Goal: Transaction & Acquisition: Purchase product/service

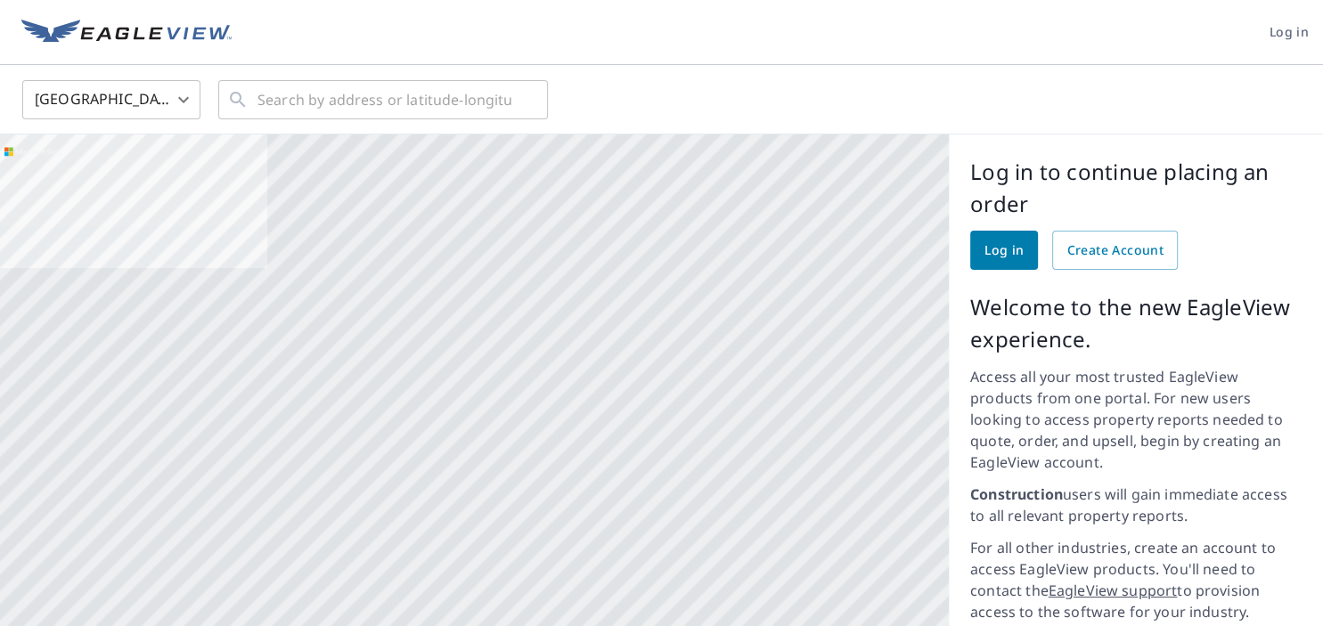
click at [1008, 254] on span "Log in" at bounding box center [1004, 251] width 39 height 22
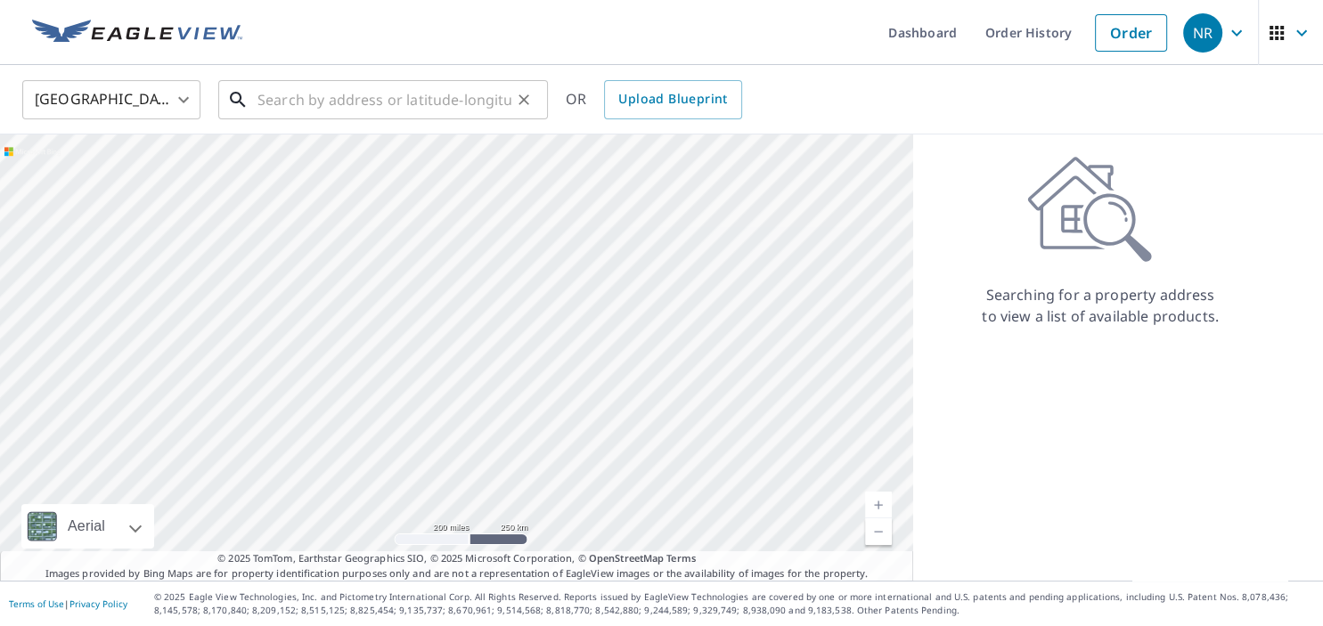
click at [299, 105] on input "text" at bounding box center [384, 100] width 254 height 50
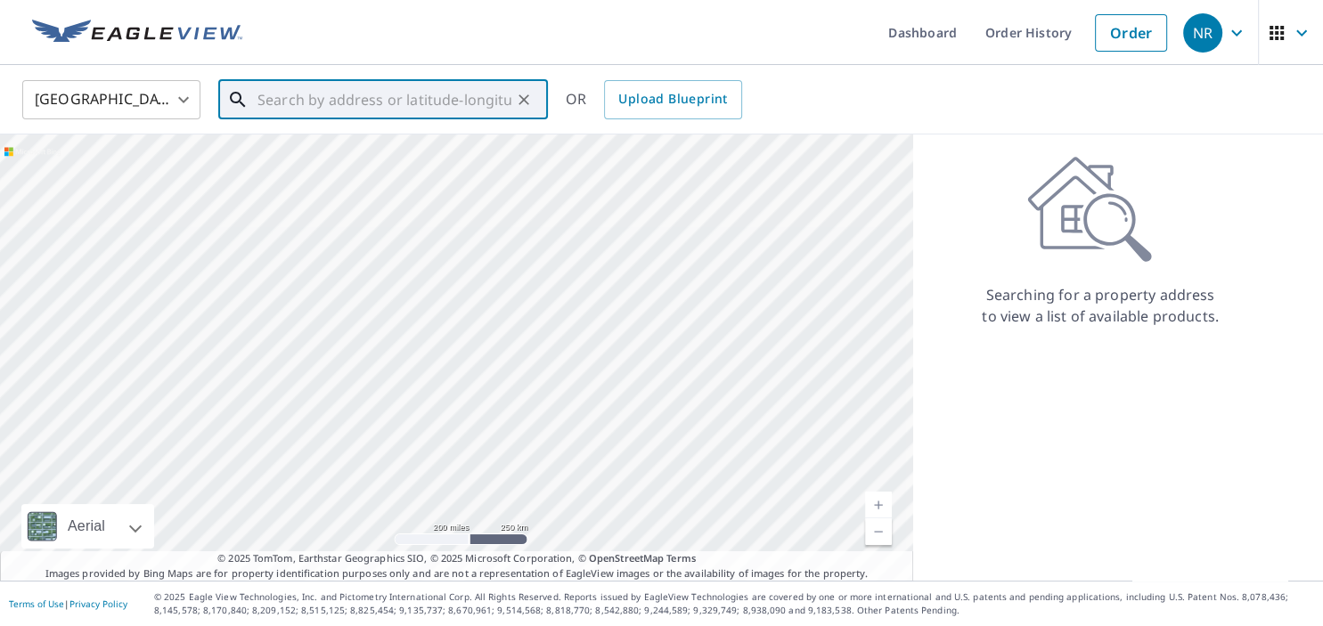
paste input "1960 S Ocean Dr, Hallandale Beach, FL 33009"
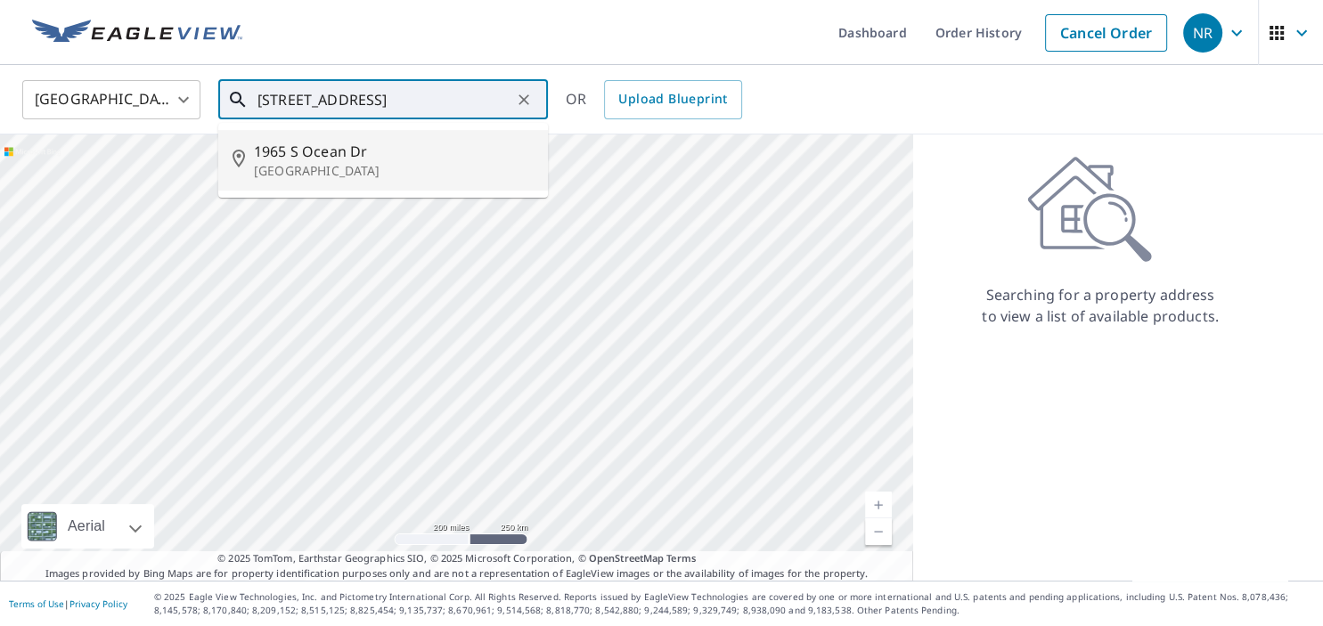
click at [372, 151] on span "1965 S Ocean Dr" at bounding box center [394, 151] width 280 height 21
type input "1965 S Ocean Dr Hallandale Beach, FL 33009"
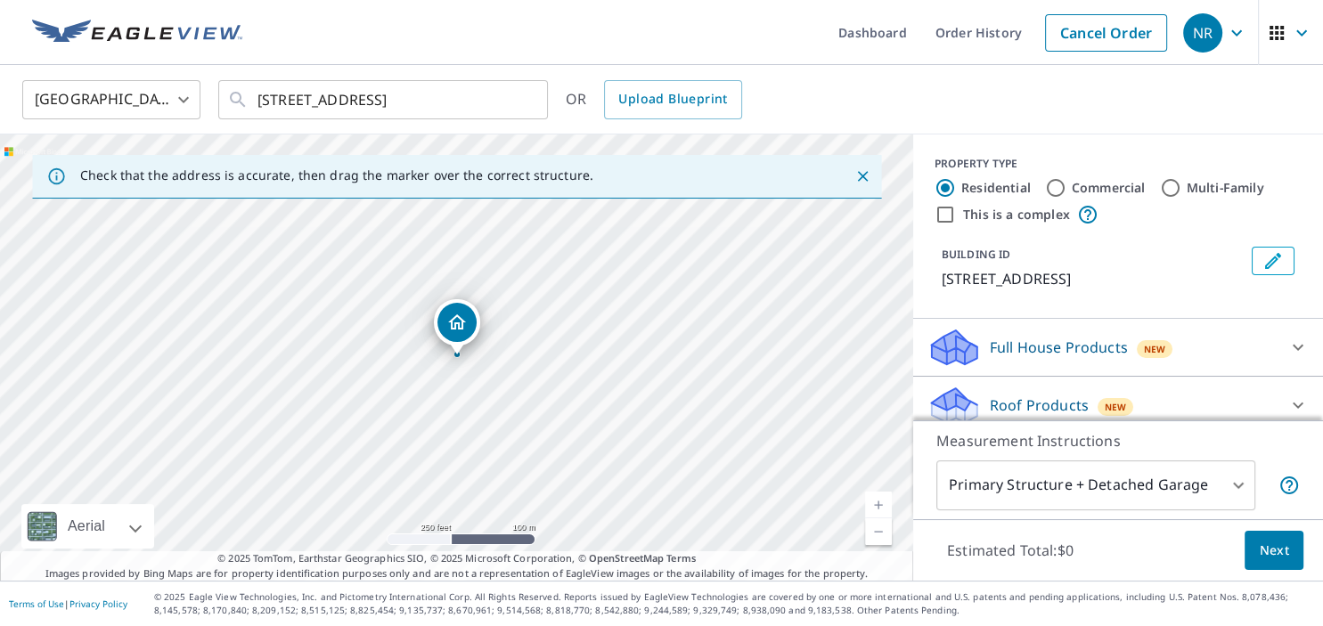
click at [1063, 188] on input "Commercial" at bounding box center [1055, 187] width 21 height 21
radio input "true"
type input "4"
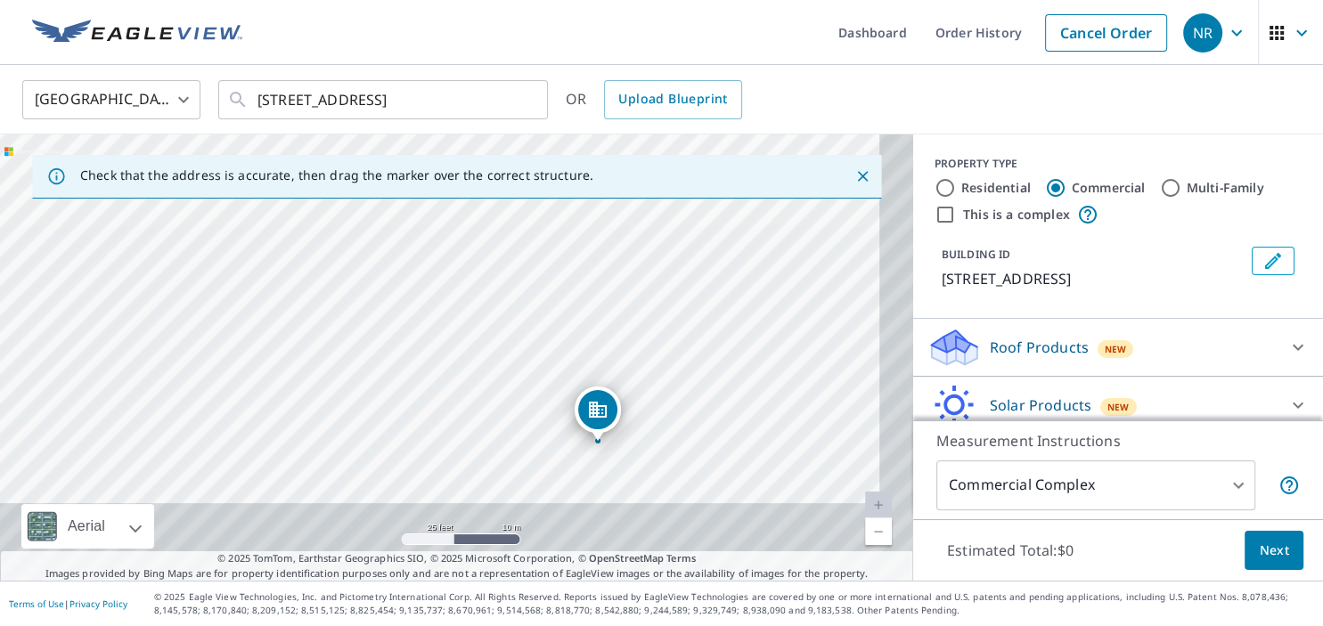
drag, startPoint x: 647, startPoint y: 380, endPoint x: 551, endPoint y: 189, distance: 214.4
click at [551, 189] on div "Check that the address is accurate, then drag the marker over the correct struc…" at bounding box center [456, 358] width 913 height 446
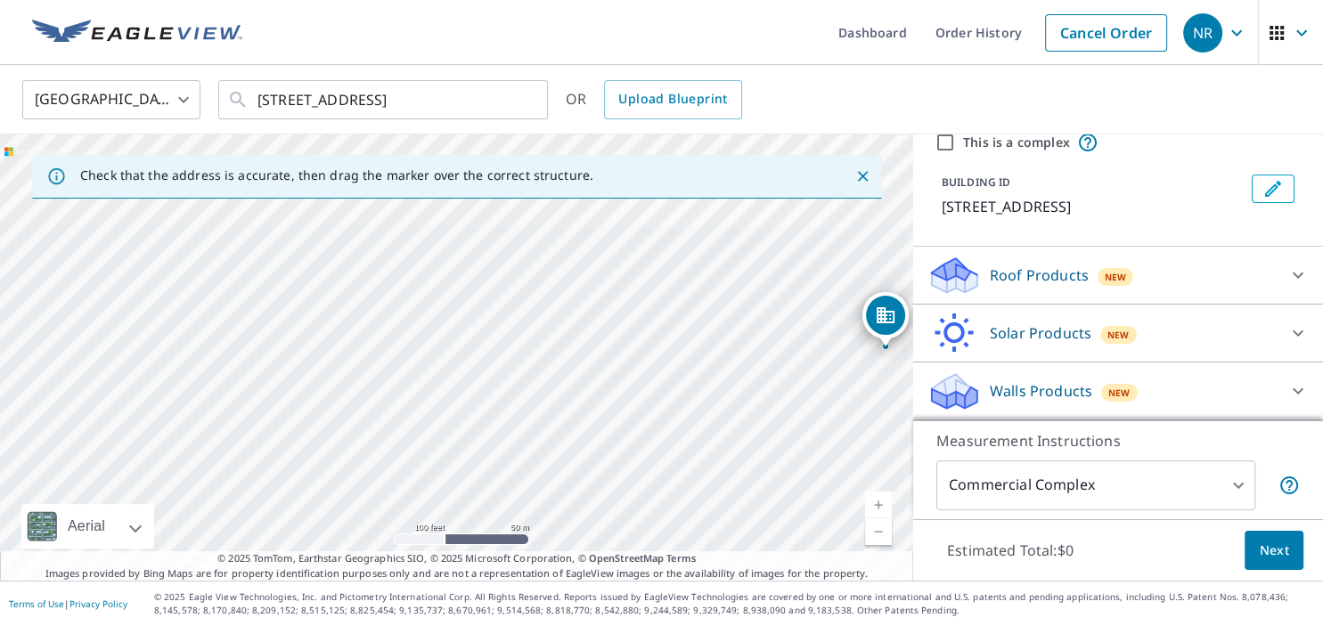
click at [1050, 283] on p "Roof Products" at bounding box center [1039, 275] width 99 height 21
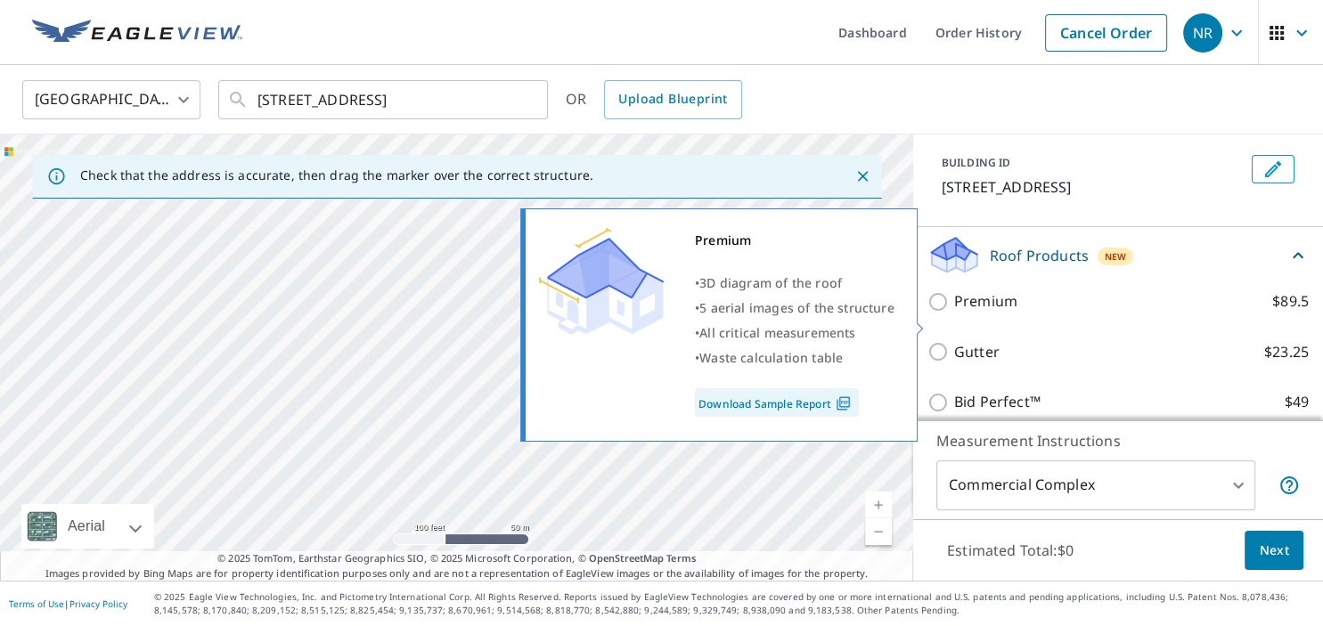
click at [1084, 313] on label "Premium $89.5" at bounding box center [1131, 301] width 355 height 22
click at [954, 313] on input "Premium $89.5" at bounding box center [941, 301] width 27 height 21
checkbox input "true"
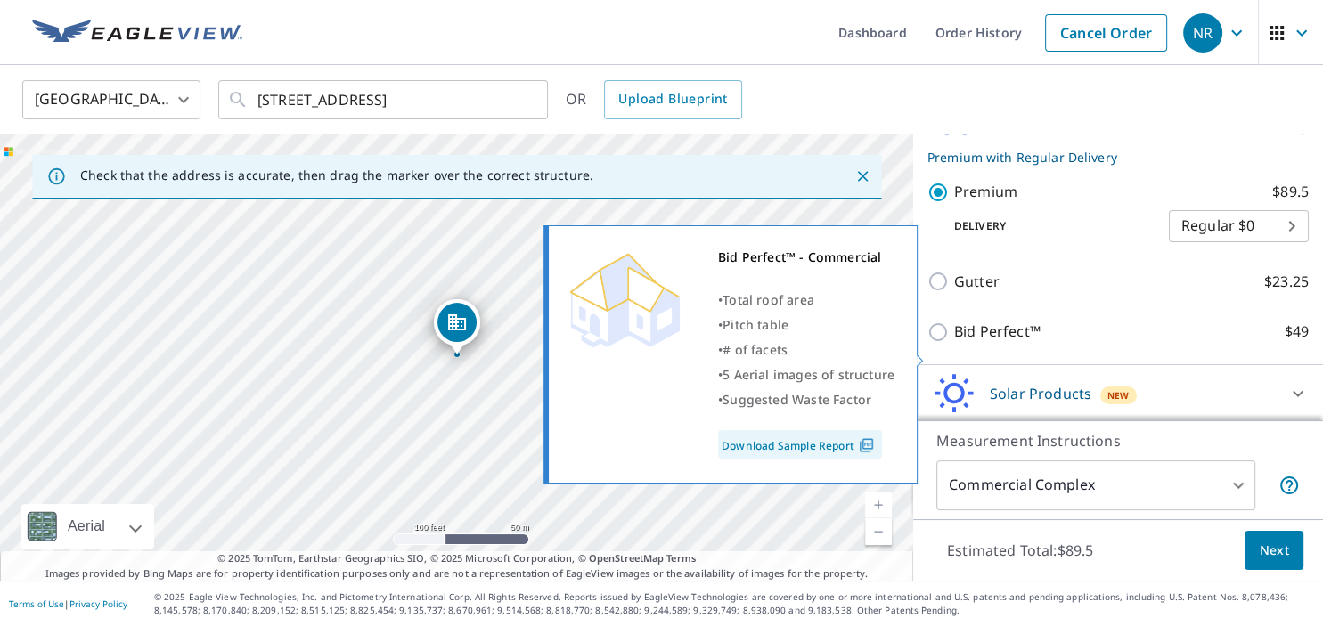
scroll to position [228, 0]
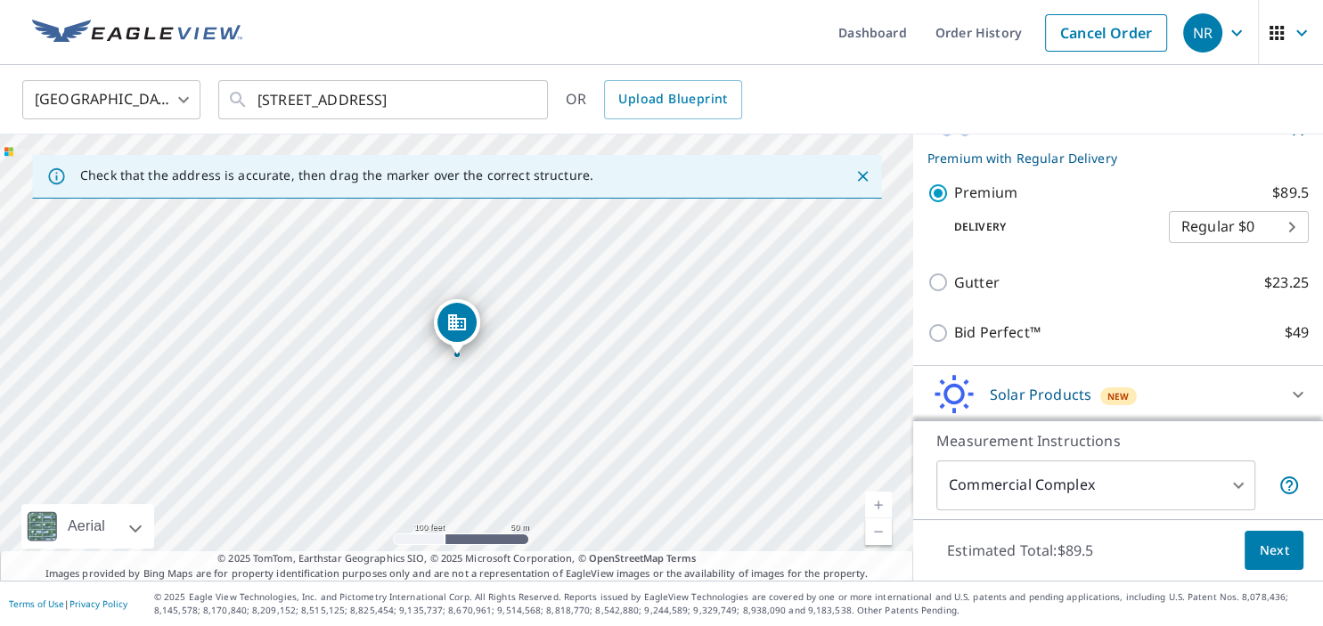
click at [1271, 560] on span "Next" at bounding box center [1274, 551] width 30 height 22
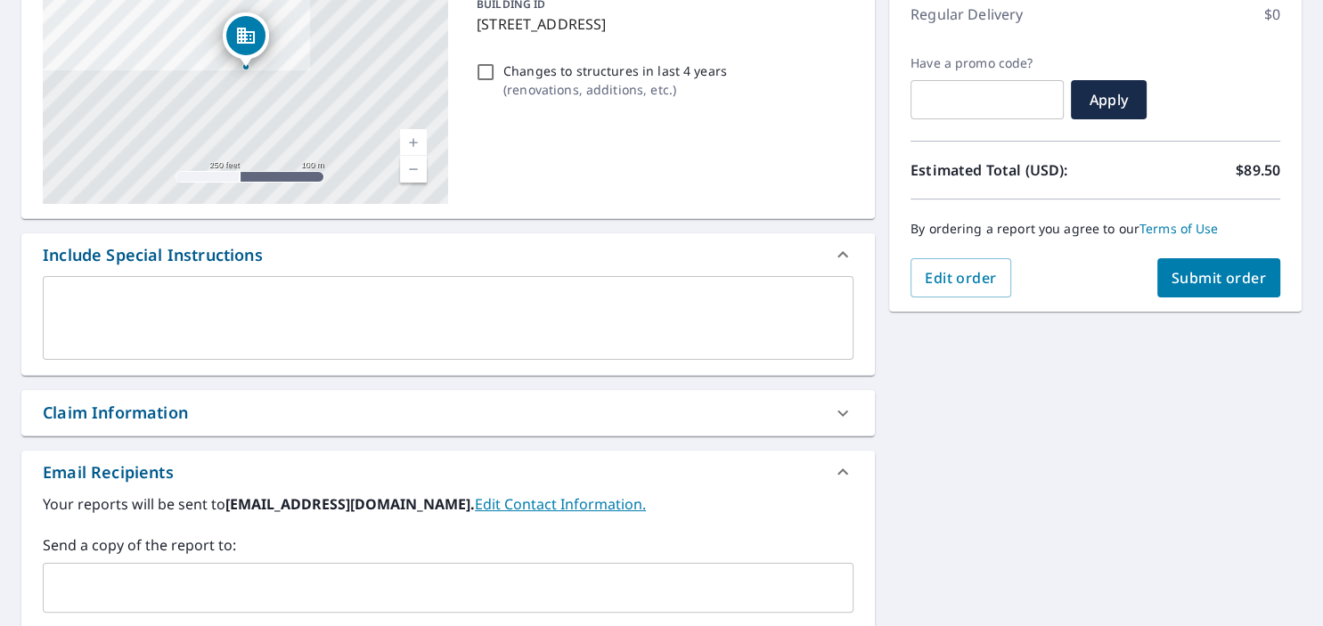
scroll to position [257, 0]
click at [1218, 278] on span "Submit order" at bounding box center [1219, 277] width 95 height 20
